Goal: Transaction & Acquisition: Download file/media

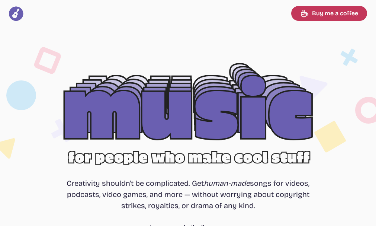
select select "most popular"
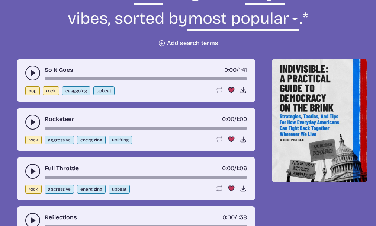
scroll to position [335, 0]
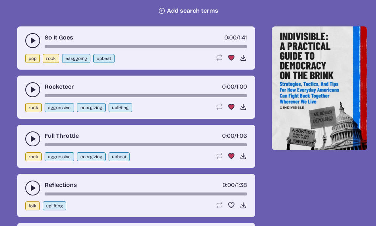
click at [33, 40] on use "play-pause toggle" at bounding box center [32, 40] width 7 height 7
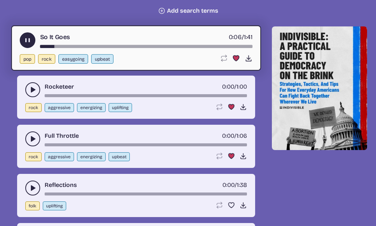
click at [23, 35] on button "play-pause toggle" at bounding box center [28, 40] width 16 height 16
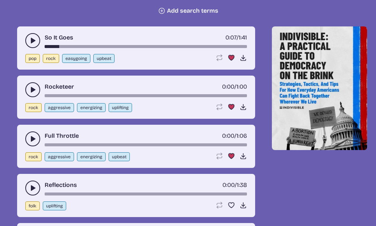
drag, startPoint x: 55, startPoint y: 47, endPoint x: 29, endPoint y: 45, distance: 25.7
click at [29, 45] on div "So It Goes 0:07 / 1:41" at bounding box center [136, 40] width 222 height 15
click at [44, 47] on div "So It Goes 0:07 / 1:41" at bounding box center [136, 40] width 222 height 15
click at [45, 46] on div "song-time-bar" at bounding box center [146, 46] width 202 height 3
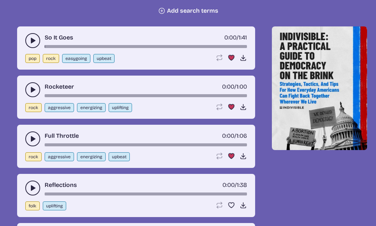
click at [33, 41] on use "play-pause toggle" at bounding box center [32, 40] width 7 height 7
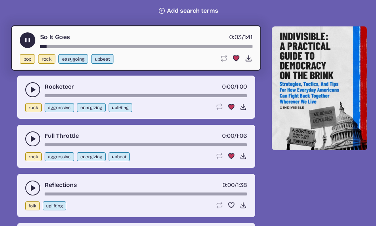
click at [28, 39] on use "play-pause toggle" at bounding box center [27, 40] width 8 height 8
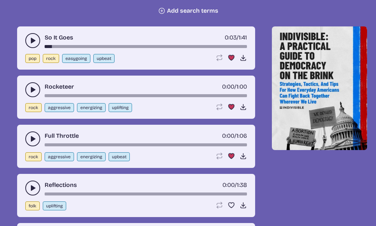
drag, startPoint x: 51, startPoint y: 47, endPoint x: 40, endPoint y: 47, distance: 10.8
click at [40, 47] on div "So It Goes 0:03 / 1:41" at bounding box center [136, 40] width 222 height 15
click at [45, 47] on div "song-time-bar" at bounding box center [146, 46] width 202 height 3
click at [32, 43] on icon "play-pause toggle" at bounding box center [32, 40] width 7 height 7
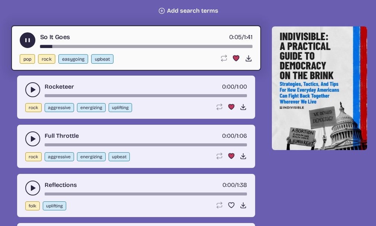
click at [27, 41] on use "play-pause toggle" at bounding box center [27, 40] width 8 height 8
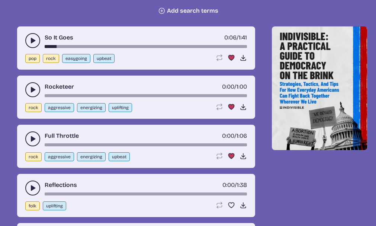
drag, startPoint x: 55, startPoint y: 46, endPoint x: 42, endPoint y: 45, distance: 13.1
click at [42, 45] on div "So It Goes 0:06 / 1:41" at bounding box center [136, 40] width 222 height 15
click at [44, 46] on div "So It Goes 0:06 / 1:41" at bounding box center [136, 40] width 222 height 15
click at [45, 47] on div "song-time-bar" at bounding box center [146, 46] width 202 height 3
click at [32, 41] on use "play-pause toggle" at bounding box center [32, 40] width 7 height 7
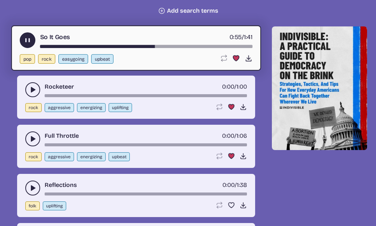
click at [24, 38] on icon "play-pause toggle" at bounding box center [27, 40] width 8 height 8
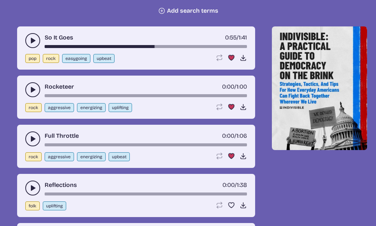
click at [32, 91] on use "play-pause toggle" at bounding box center [32, 89] width 7 height 7
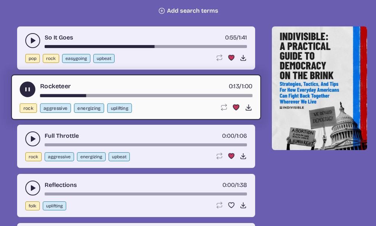
click at [29, 88] on use "play-pause toggle" at bounding box center [27, 90] width 8 height 8
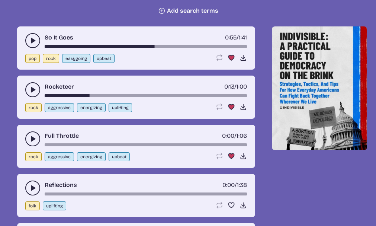
click at [34, 139] on use "play-pause toggle" at bounding box center [32, 138] width 7 height 7
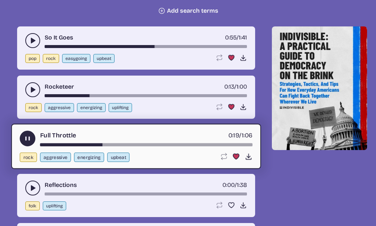
click at [28, 136] on icon "play-pause toggle" at bounding box center [27, 139] width 8 height 8
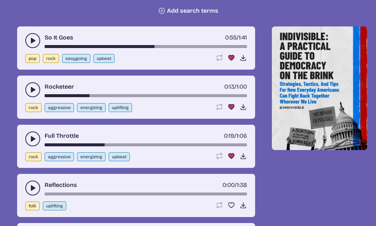
click at [35, 187] on icon "play-pause toggle" at bounding box center [32, 187] width 7 height 7
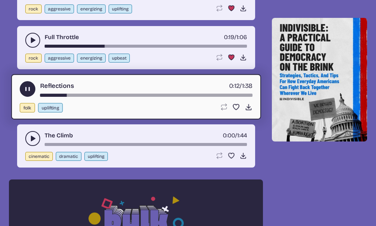
scroll to position [446, 0]
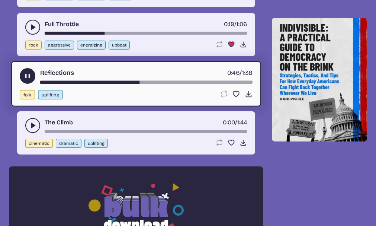
click at [27, 71] on button "play-pause toggle" at bounding box center [28, 76] width 16 height 16
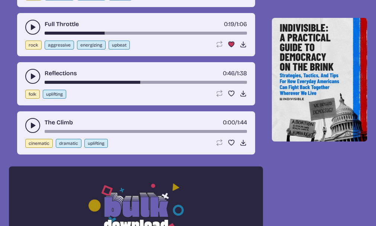
click at [32, 127] on use "play-pause toggle" at bounding box center [32, 125] width 7 height 7
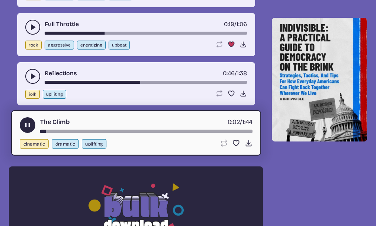
click at [32, 125] on button "play-pause toggle" at bounding box center [28, 125] width 16 height 16
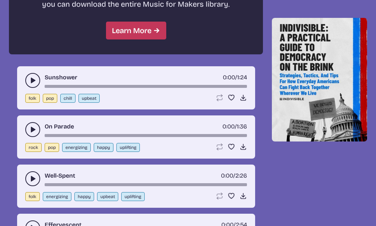
scroll to position [744, 0]
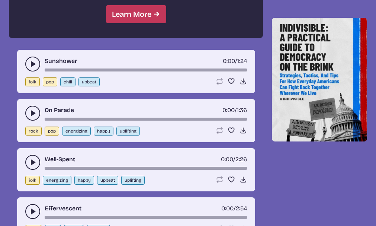
click at [35, 64] on use "play-pause toggle" at bounding box center [32, 63] width 7 height 7
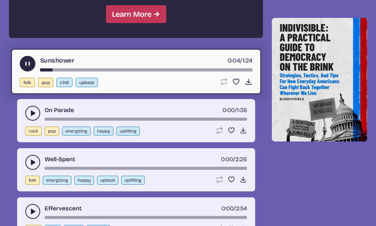
click at [28, 63] on use "play-pause toggle" at bounding box center [27, 64] width 8 height 8
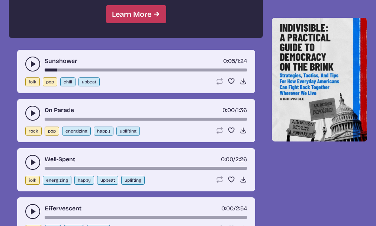
click at [33, 113] on use "play-pause toggle" at bounding box center [32, 112] width 7 height 7
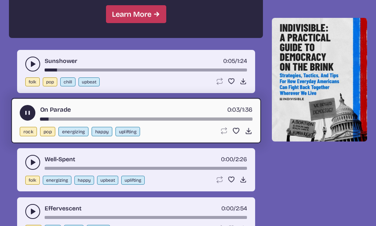
click at [28, 111] on use "play-pause toggle" at bounding box center [27, 113] width 8 height 8
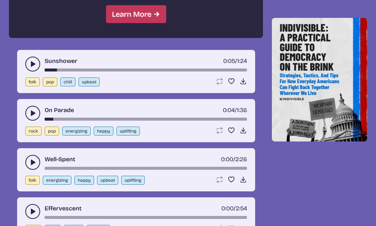
click at [33, 162] on use "play-pause toggle" at bounding box center [32, 161] width 7 height 7
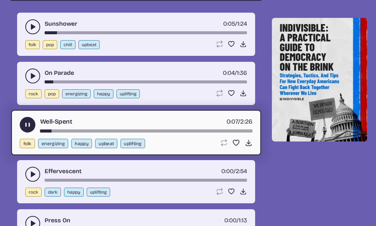
scroll to position [818, 0]
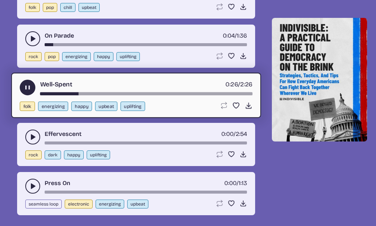
click at [29, 85] on use "play-pause toggle" at bounding box center [27, 88] width 8 height 8
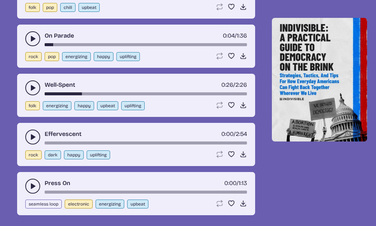
click at [32, 139] on use "play-pause toggle" at bounding box center [32, 136] width 7 height 7
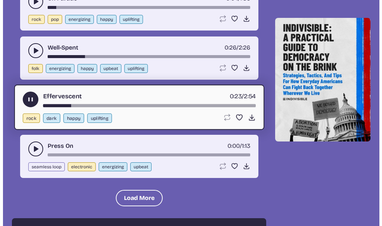
scroll to position [892, 0]
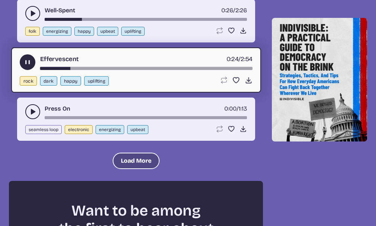
click at [126, 159] on button "Load More" at bounding box center [136, 160] width 47 height 16
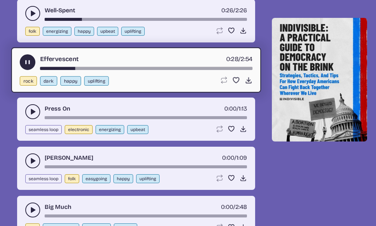
click at [27, 62] on use "play-pause toggle" at bounding box center [27, 62] width 8 height 8
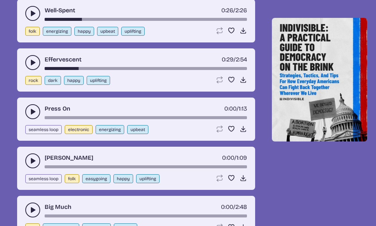
click at [31, 112] on use "play-pause toggle" at bounding box center [32, 111] width 7 height 7
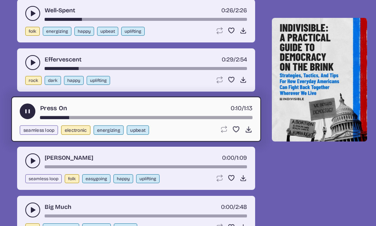
click at [27, 110] on use "play-pause toggle" at bounding box center [27, 111] width 8 height 8
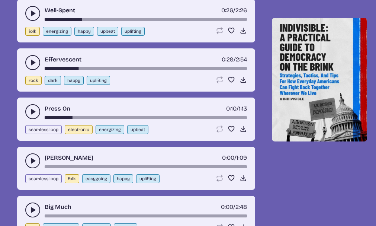
click at [31, 109] on icon "play-pause toggle" at bounding box center [32, 111] width 7 height 7
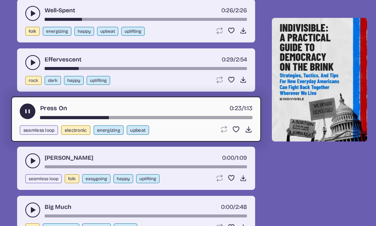
click at [26, 111] on use "play-pause toggle" at bounding box center [27, 111] width 8 height 8
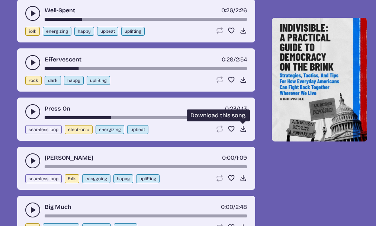
click at [239, 128] on icon "Download song" at bounding box center [242, 128] width 7 height 7
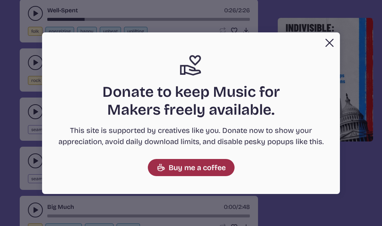
click at [209, 167] on link "Buy me a coffee" at bounding box center [191, 167] width 87 height 17
